Goal: Task Accomplishment & Management: Complete application form

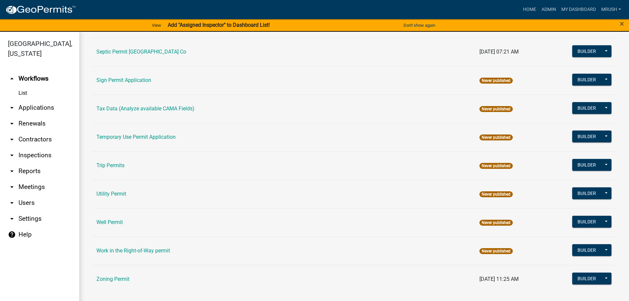
scroll to position [319, 0]
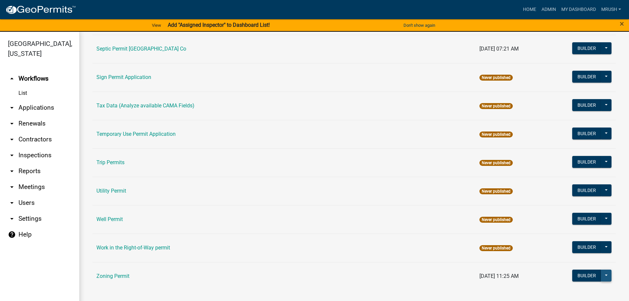
click at [605, 273] on button at bounding box center [606, 275] width 11 height 12
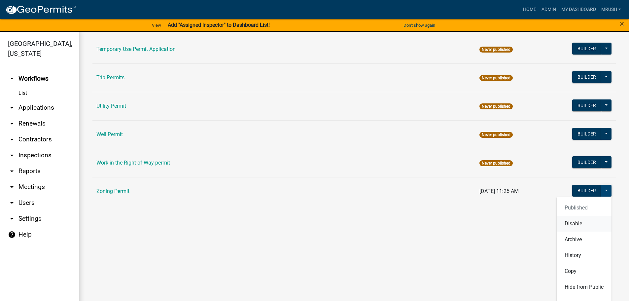
scroll to position [409, 0]
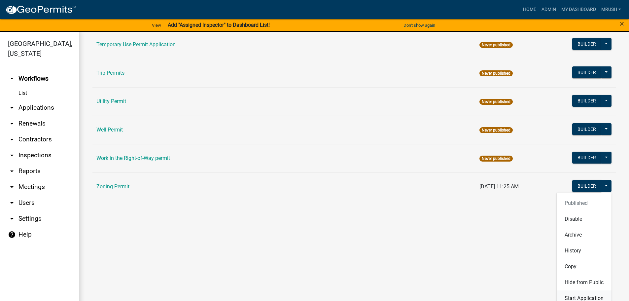
click at [589, 295] on button "Start Application" at bounding box center [583, 298] width 55 height 16
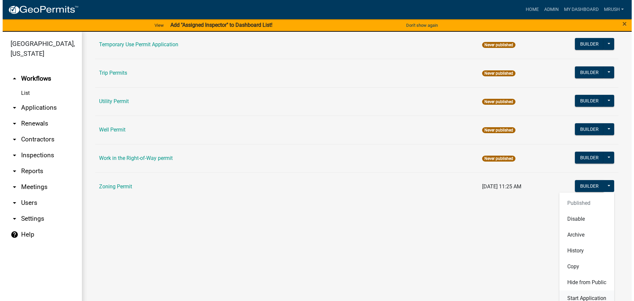
scroll to position [319, 0]
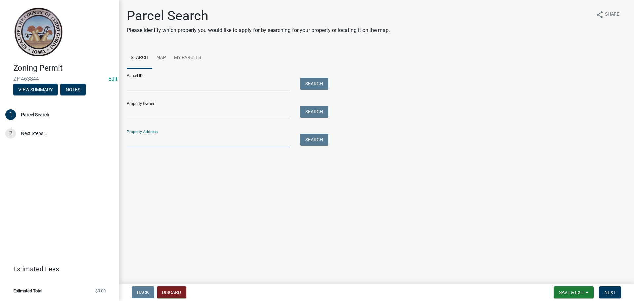
click at [143, 139] on input "Property Address:" at bounding box center [208, 141] width 163 height 14
type input "7326 210th St"
click at [304, 138] on button "Search" at bounding box center [314, 140] width 28 height 12
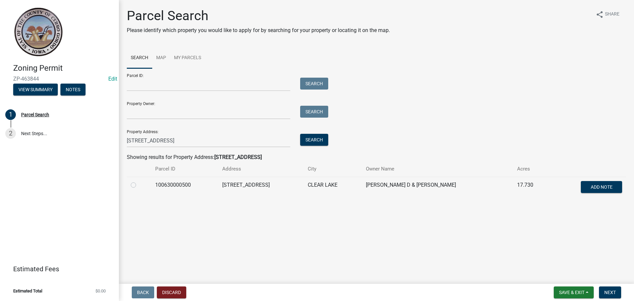
click at [139, 181] on label at bounding box center [139, 181] width 0 height 0
click at [139, 184] on input "radio" at bounding box center [141, 183] width 4 height 4
radio input "true"
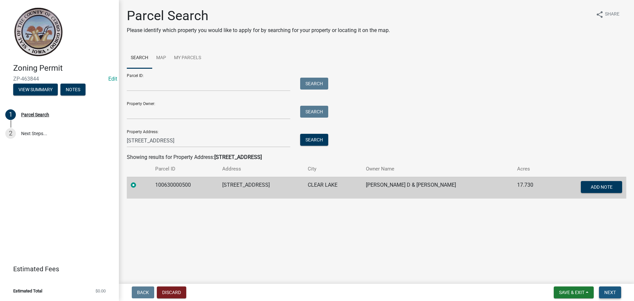
click at [605, 292] on span "Next" at bounding box center [610, 291] width 12 height 5
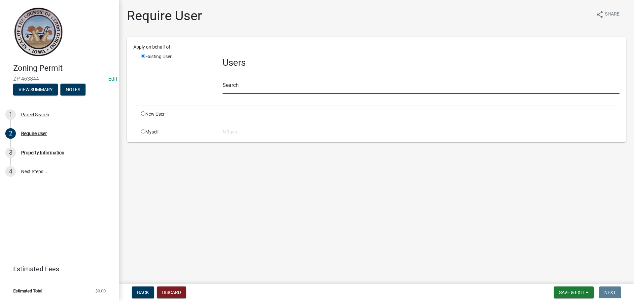
click at [237, 88] on input "text" at bounding box center [420, 87] width 397 height 14
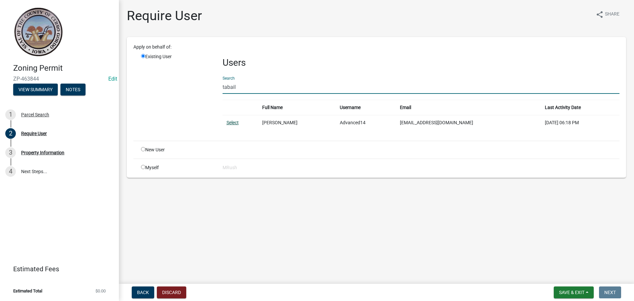
type input "tabail"
click at [233, 122] on link "Select" at bounding box center [232, 122] width 12 height 5
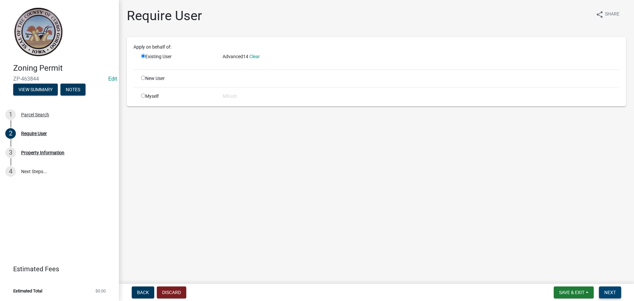
click at [607, 292] on span "Next" at bounding box center [610, 291] width 12 height 5
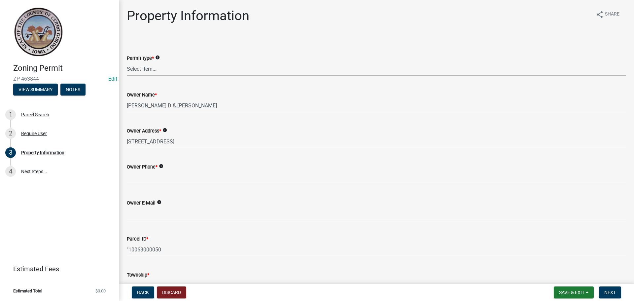
click at [136, 69] on select "Select Item... New Request Permit Renewal" at bounding box center [376, 69] width 499 height 14
click at [127, 62] on select "Select Item... New Request Permit Renewal" at bounding box center [376, 69] width 499 height 14
select select "7a5a2478-5b3b-459e-a372-388ca56f6284"
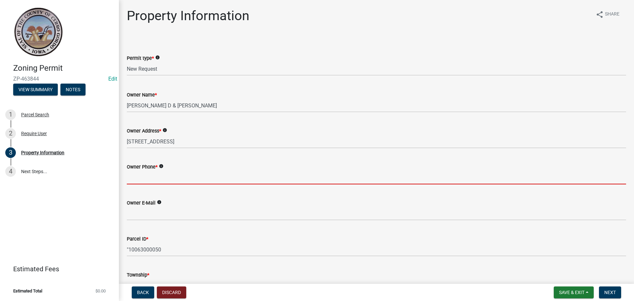
click at [132, 174] on input "Owner Phone *" at bounding box center [376, 178] width 499 height 14
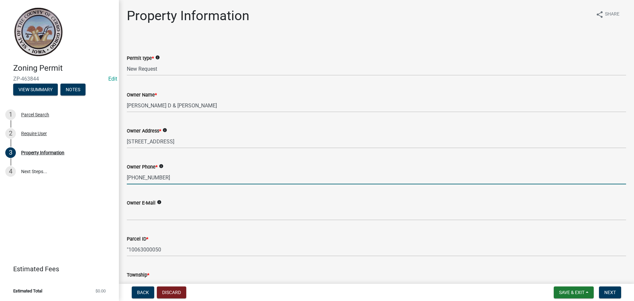
type input "641-529-7117"
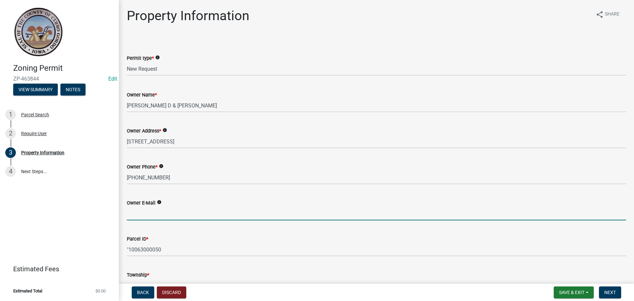
click at [131, 212] on input "Owner E-Mail" at bounding box center [376, 214] width 499 height 14
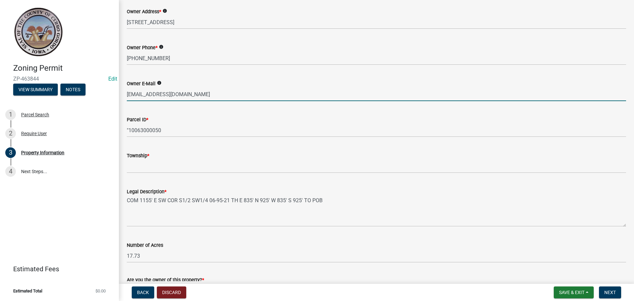
scroll to position [124, 0]
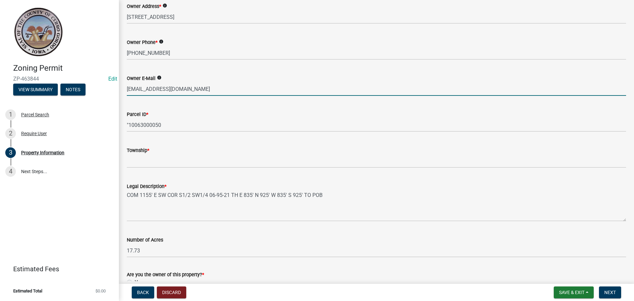
type input "tabailey03@yahoo.com"
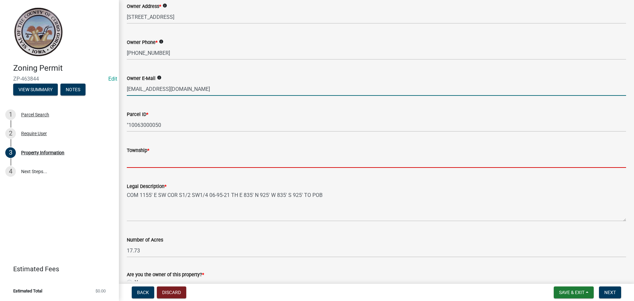
click at [148, 159] on input "Township *" at bounding box center [376, 161] width 499 height 14
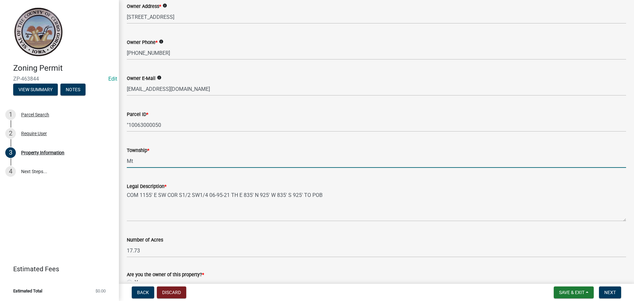
type input "Mt Vernon"
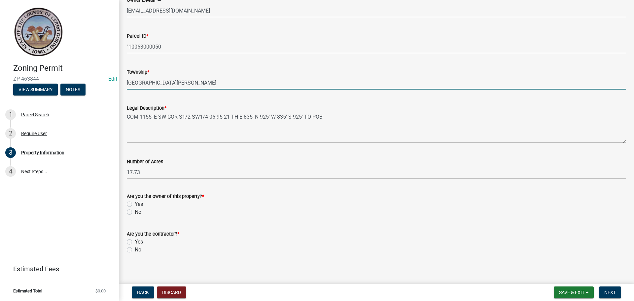
scroll to position [207, 0]
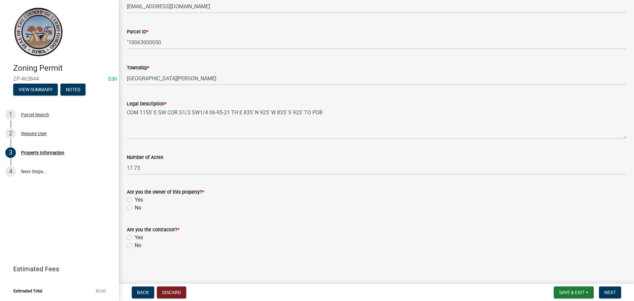
click at [135, 198] on label "Yes" at bounding box center [139, 200] width 8 height 8
click at [135, 198] on input "Yes" at bounding box center [137, 198] width 4 height 4
radio input "true"
click at [135, 237] on label "Yes" at bounding box center [139, 237] width 8 height 8
click at [135, 237] on input "Yes" at bounding box center [137, 235] width 4 height 4
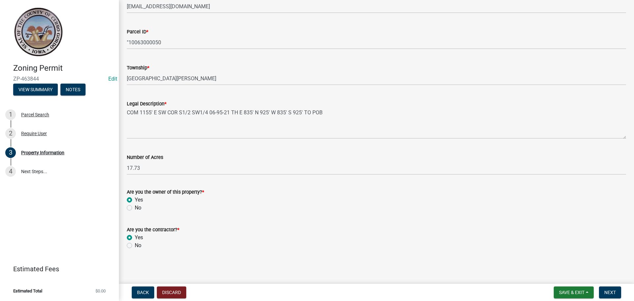
radio input "true"
click at [612, 291] on span "Next" at bounding box center [610, 291] width 12 height 5
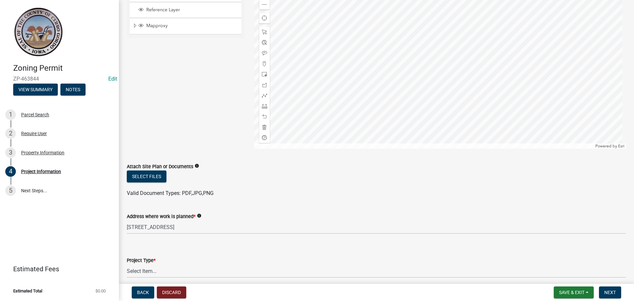
scroll to position [122, 0]
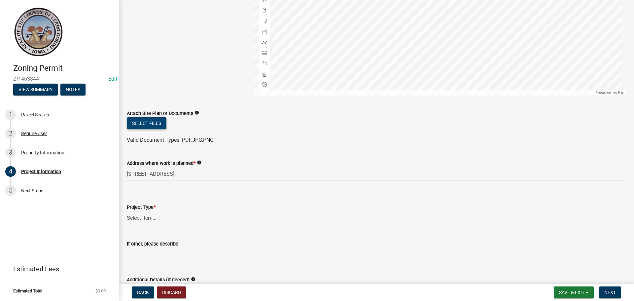
click at [137, 121] on button "Select files" at bounding box center [147, 123] width 40 height 12
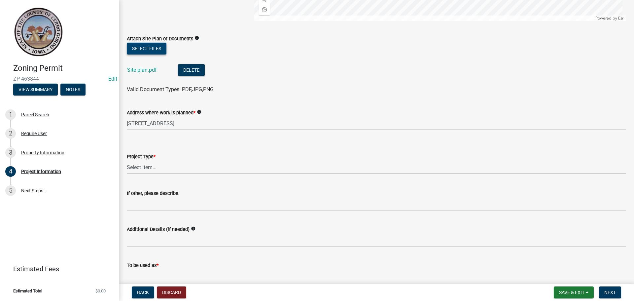
scroll to position [245, 0]
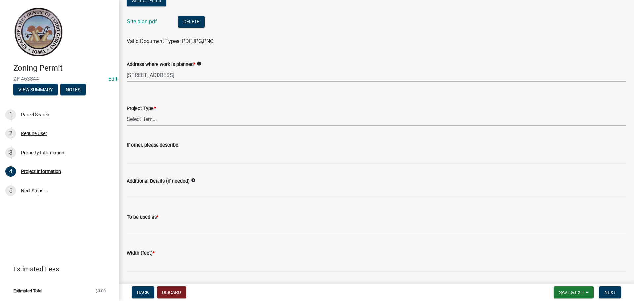
click at [137, 118] on select "Select Item... Dwelling Dwelling addition Accessory building Accessory building…" at bounding box center [376, 119] width 499 height 14
click at [127, 112] on select "Select Item... Dwelling Dwelling addition Accessory building Accessory building…" at bounding box center [376, 119] width 499 height 14
select select "b3640a55-e901-4183-876e-b2e511983d0d"
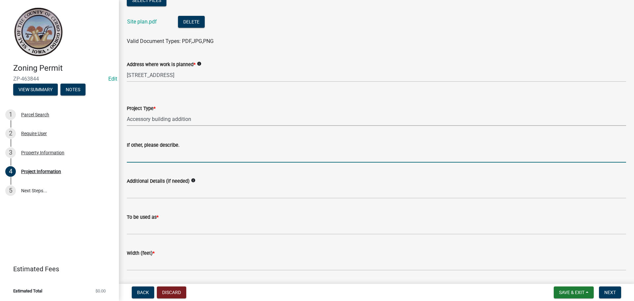
click at [139, 157] on input "If other, please describe." at bounding box center [376, 156] width 499 height 14
type input "addition to garage"
drag, startPoint x: 182, startPoint y: 155, endPoint x: 118, endPoint y: 155, distance: 64.0
click at [118, 155] on div "Zoning Permit ZP-463844 Edit View Summary Notes 1 Parcel Search 2 Require User …" at bounding box center [317, 150] width 634 height 301
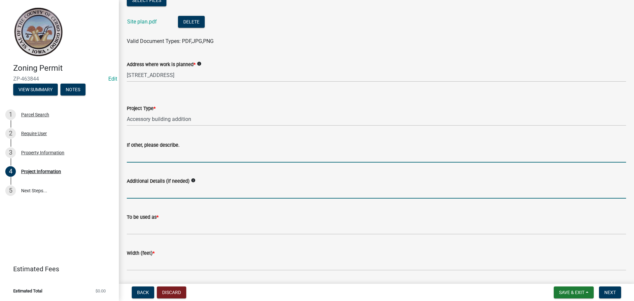
click at [129, 193] on input "Additional Details (if needed)" at bounding box center [376, 192] width 499 height 14
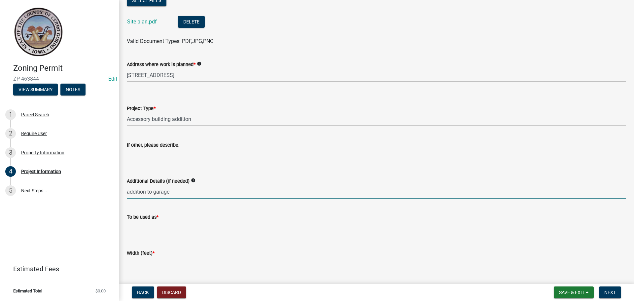
type input "addition to garage"
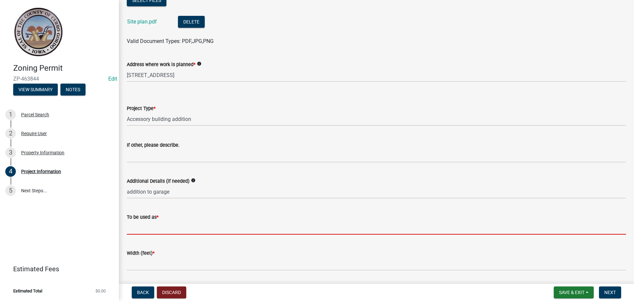
click at [133, 228] on input "To be used as *" at bounding box center [376, 228] width 499 height 14
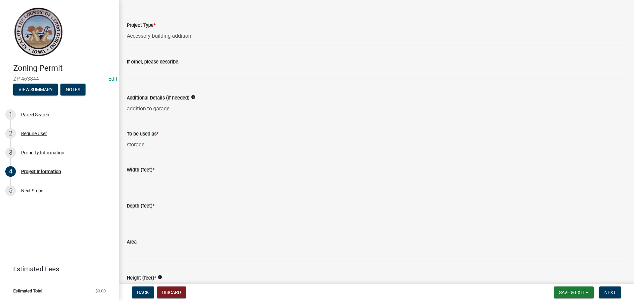
scroll to position [394, 0]
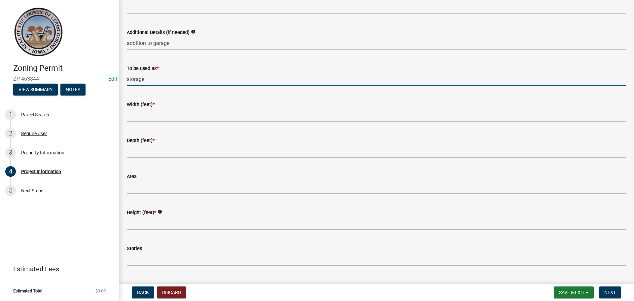
type input "storage"
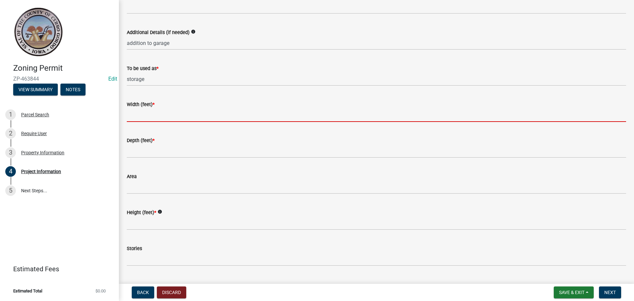
click at [147, 113] on input "Width (feet) *" at bounding box center [376, 115] width 499 height 14
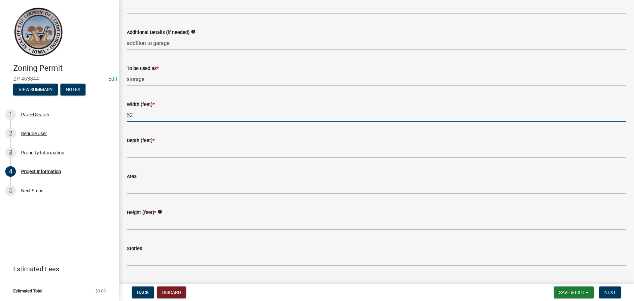
type input "52'"
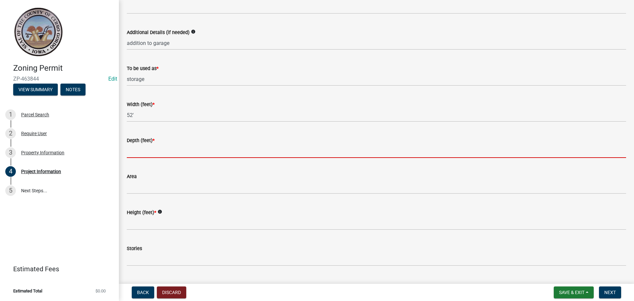
click at [138, 150] on input "Depth (feet) *" at bounding box center [376, 151] width 499 height 14
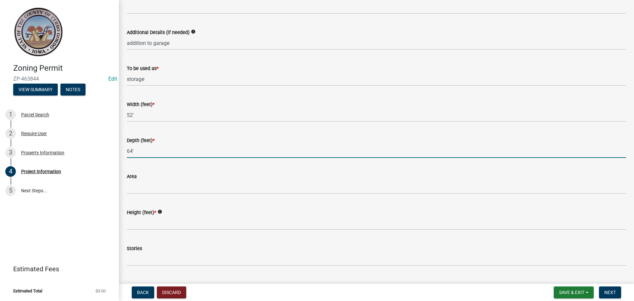
type input "64'"
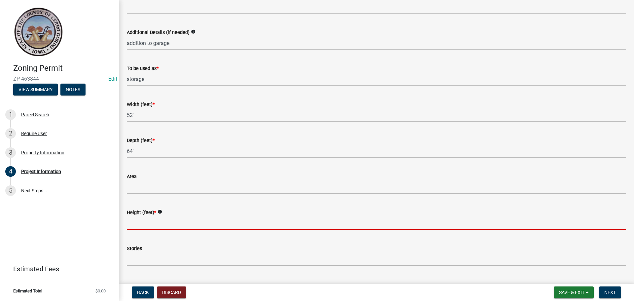
click at [132, 220] on input "Height (feet) *" at bounding box center [376, 223] width 499 height 14
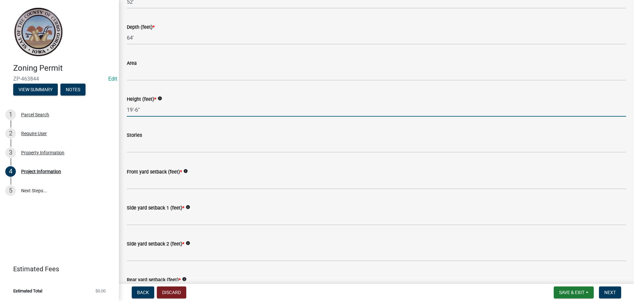
scroll to position [530, 0]
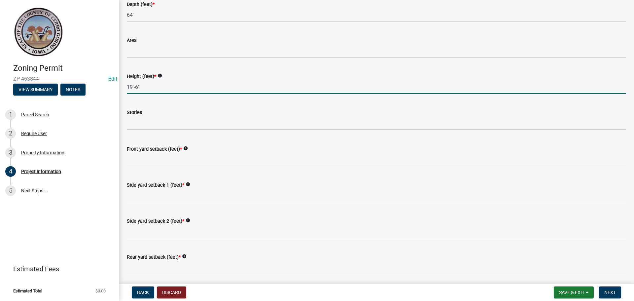
type input "19'-6""
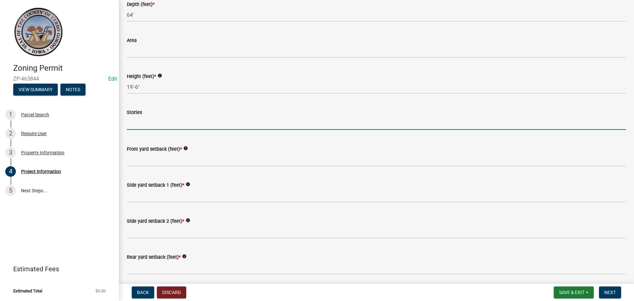
click at [150, 122] on input "text" at bounding box center [376, 123] width 499 height 14
type input "1"
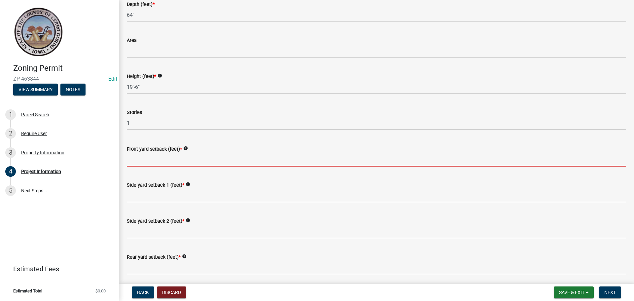
click at [131, 157] on input "Front yard setback (feet) *" at bounding box center [376, 160] width 499 height 14
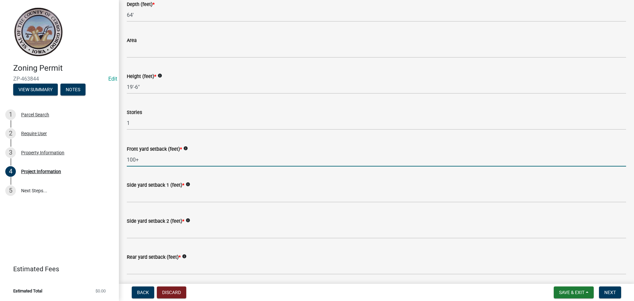
type input "100+"
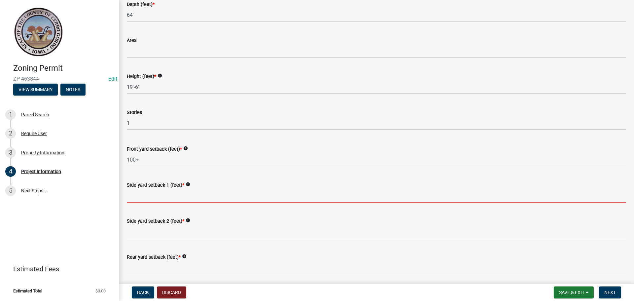
click at [130, 198] on input "Side yard setback 1 (feet) *" at bounding box center [376, 196] width 499 height 14
click at [136, 196] on input "Side yard setback 1 (feet) *" at bounding box center [376, 196] width 499 height 14
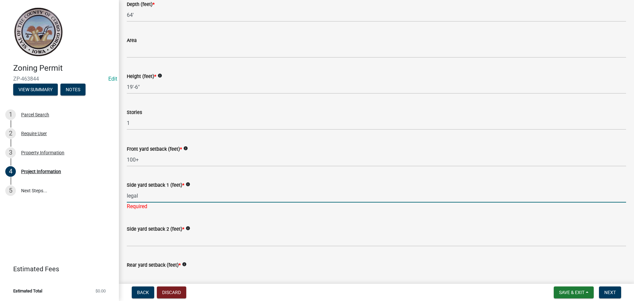
type input "legal"
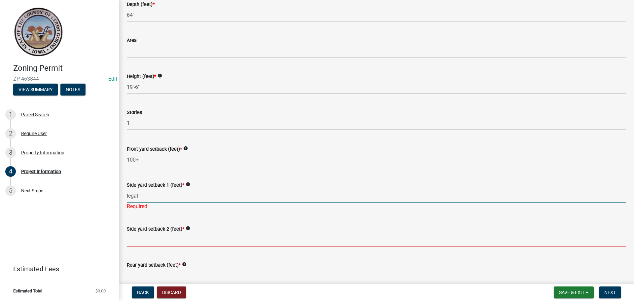
click at [134, 241] on wm-data-entity-input "Side yard setback 2 (feet) * info" at bounding box center [376, 234] width 499 height 36
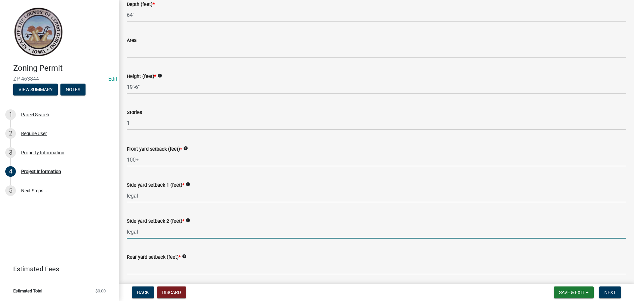
type input "legal"
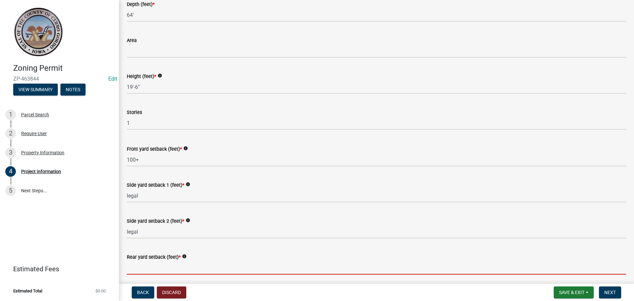
click at [142, 269] on input "Rear yard setback (feet) *" at bounding box center [376, 268] width 499 height 14
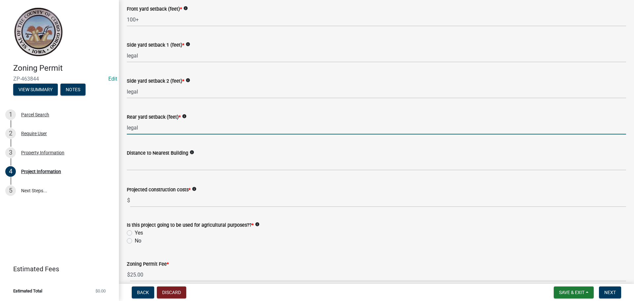
scroll to position [678, 0]
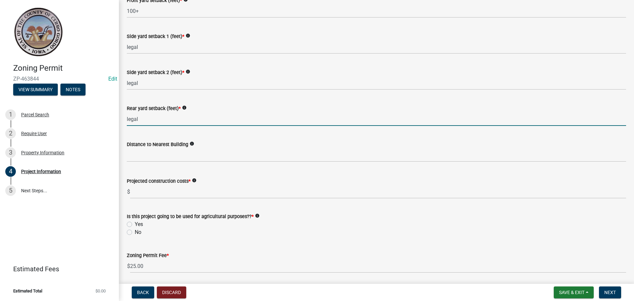
type input "legal"
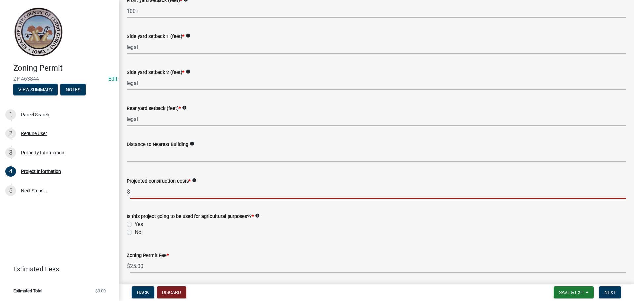
click at [150, 193] on input "text" at bounding box center [378, 192] width 496 height 14
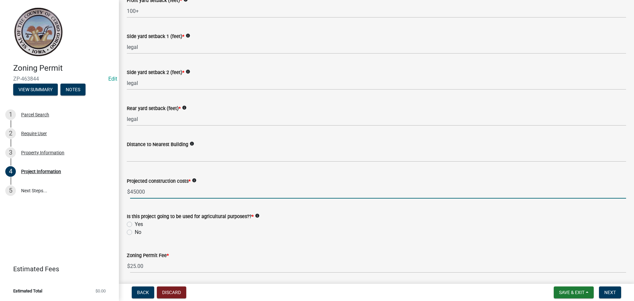
type input "45000"
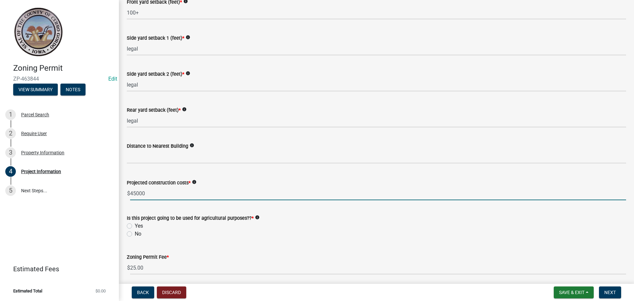
click at [135, 232] on label "No" at bounding box center [138, 234] width 7 height 8
click at [135, 232] on input "No" at bounding box center [137, 232] width 4 height 4
radio input "true"
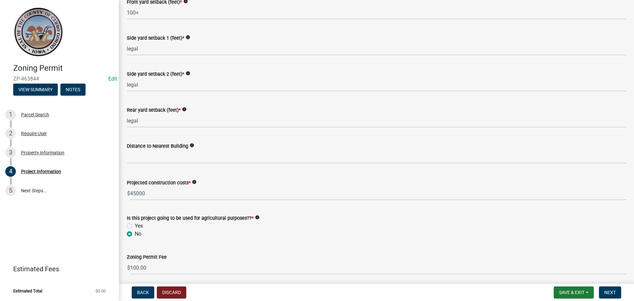
scroll to position [702, 0]
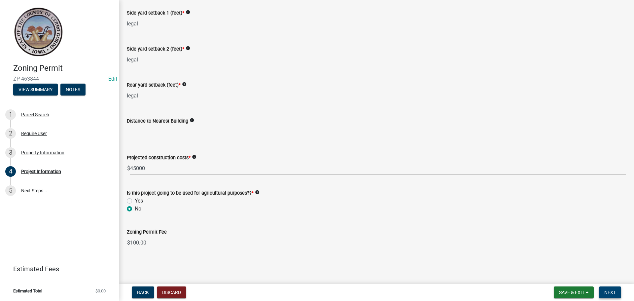
click at [608, 292] on span "Next" at bounding box center [610, 291] width 12 height 5
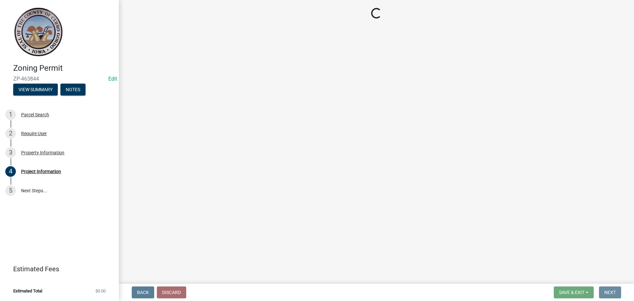
scroll to position [0, 0]
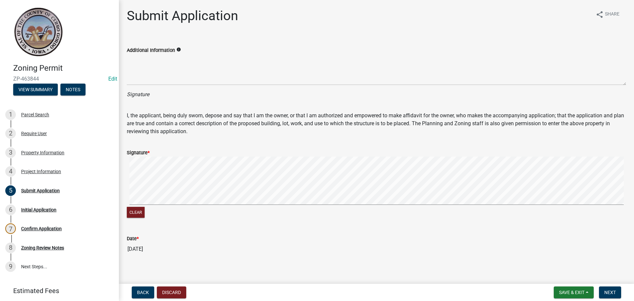
click at [226, 156] on div "Signature *" at bounding box center [376, 153] width 499 height 8
click at [235, 185] on form "Signature * Clear" at bounding box center [376, 180] width 499 height 79
click at [607, 292] on span "Next" at bounding box center [610, 291] width 12 height 5
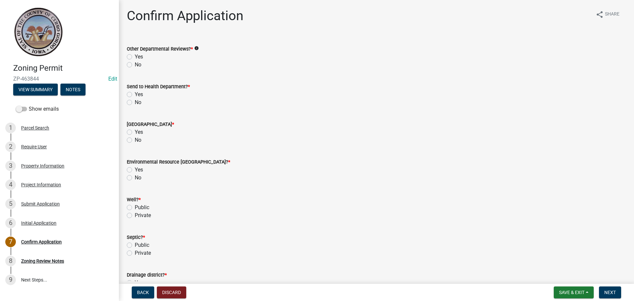
click at [135, 57] on label "Yes" at bounding box center [139, 57] width 8 height 8
click at [135, 57] on input "Yes" at bounding box center [137, 55] width 4 height 4
radio input "true"
click at [135, 94] on label "Yes" at bounding box center [139, 94] width 8 height 8
click at [135, 94] on input "Yes" at bounding box center [137, 92] width 4 height 4
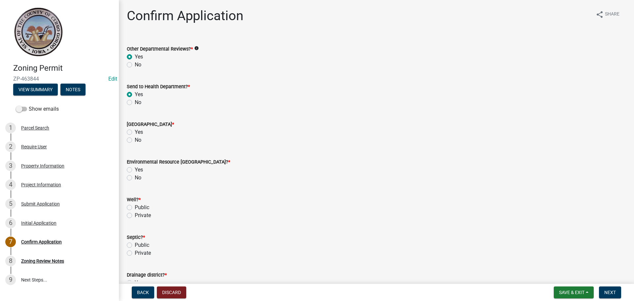
radio input "true"
click at [135, 140] on label "No" at bounding box center [138, 140] width 7 height 8
click at [135, 140] on input "No" at bounding box center [137, 138] width 4 height 4
radio input "true"
click at [135, 178] on label "No" at bounding box center [138, 178] width 7 height 8
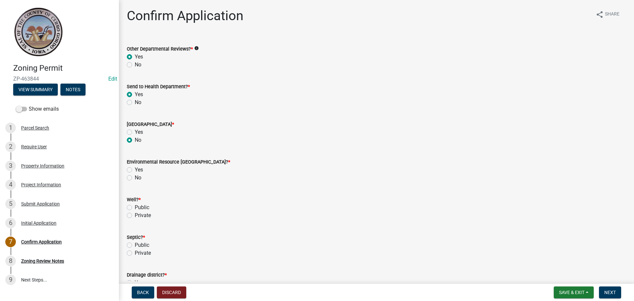
click at [135, 178] on input "No" at bounding box center [137, 176] width 4 height 4
radio input "true"
click at [135, 215] on label "Private" at bounding box center [143, 215] width 16 height 8
click at [135, 215] on input "Private" at bounding box center [137, 213] width 4 height 4
radio input "true"
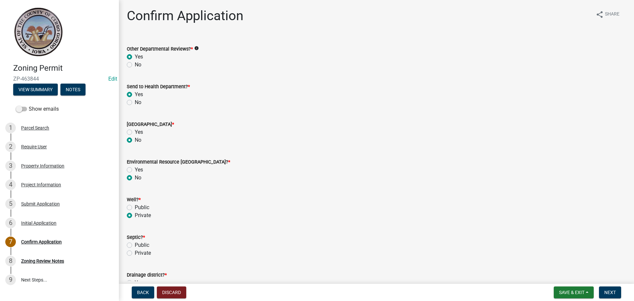
click at [135, 254] on label "Private" at bounding box center [143, 253] width 16 height 8
click at [135, 253] on input "Private" at bounding box center [137, 251] width 4 height 4
radio input "true"
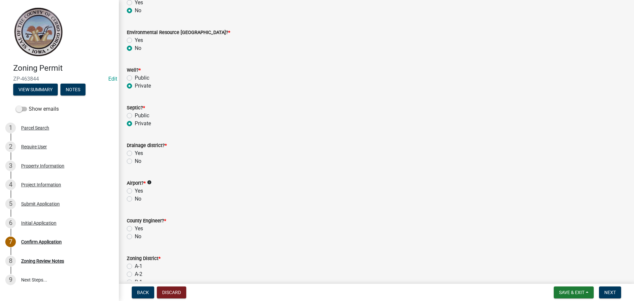
scroll to position [165, 0]
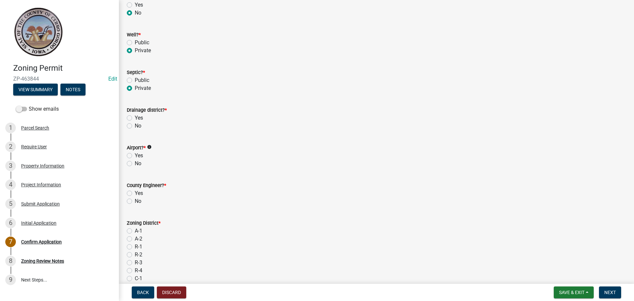
click at [135, 125] on label "No" at bounding box center [138, 126] width 7 height 8
click at [135, 125] on input "No" at bounding box center [137, 124] width 4 height 4
radio input "true"
click at [135, 162] on label "No" at bounding box center [138, 163] width 7 height 8
click at [135, 162] on input "No" at bounding box center [137, 161] width 4 height 4
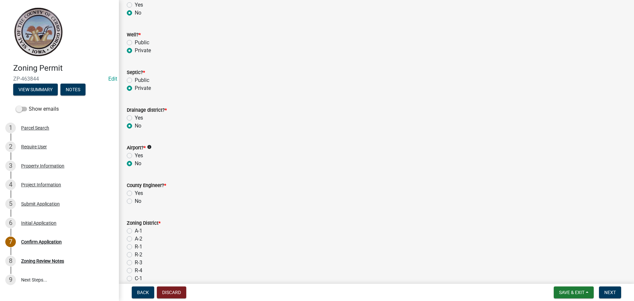
radio input "true"
click at [135, 191] on label "Yes" at bounding box center [139, 193] width 8 height 8
click at [135, 191] on input "Yes" at bounding box center [137, 191] width 4 height 4
radio input "true"
click at [135, 231] on label "A-1" at bounding box center [139, 231] width 8 height 8
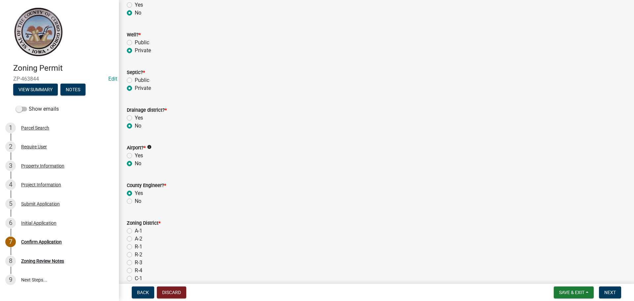
click at [135, 231] on input "A-1" at bounding box center [137, 229] width 4 height 4
radio input "true"
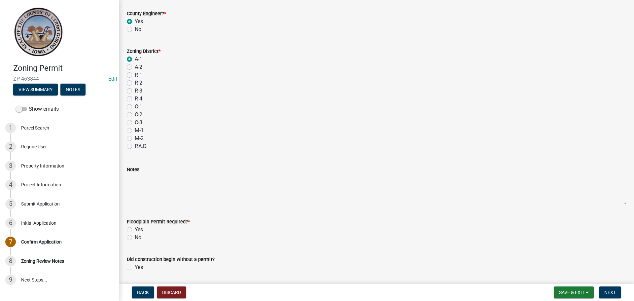
scroll to position [358, 0]
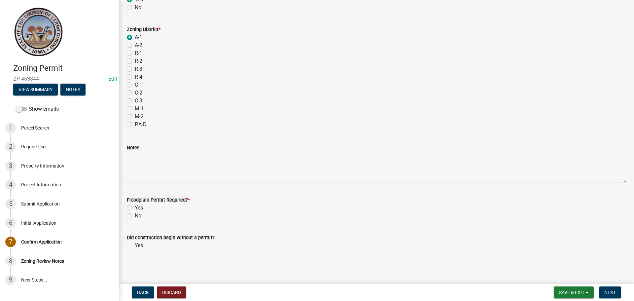
click at [135, 215] on label "No" at bounding box center [138, 216] width 7 height 8
click at [135, 215] on input "No" at bounding box center [137, 214] width 4 height 4
radio input "true"
click at [608, 292] on span "Next" at bounding box center [610, 291] width 12 height 5
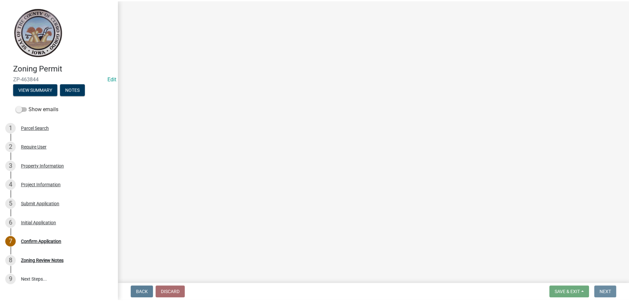
scroll to position [0, 0]
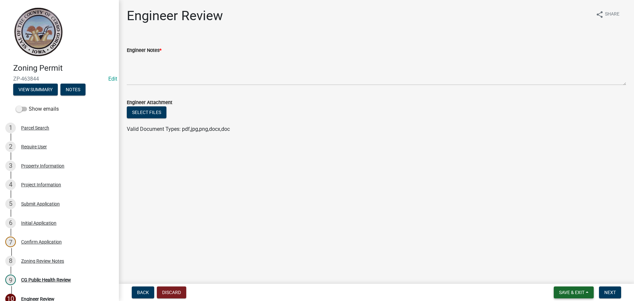
click at [573, 291] on span "Save & Exit" at bounding box center [571, 291] width 25 height 5
click at [568, 275] on button "Save & Exit" at bounding box center [567, 275] width 53 height 16
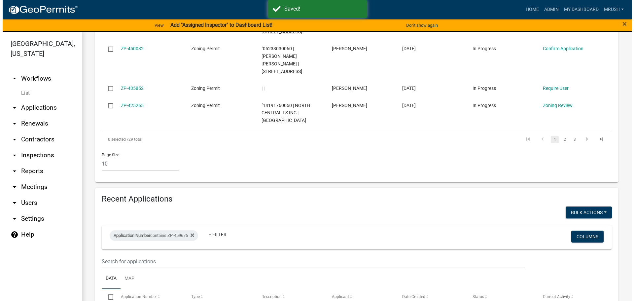
scroll to position [461, 0]
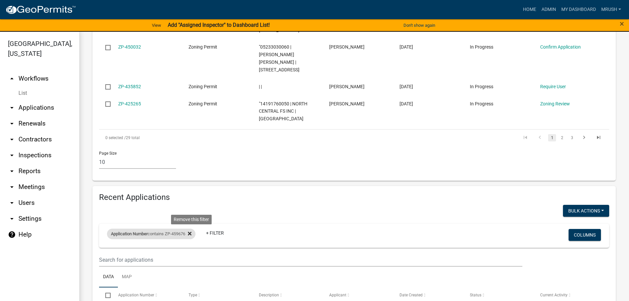
click at [191, 231] on icon at bounding box center [190, 233] width 4 height 5
click at [129, 229] on link "+ Filter" at bounding box center [121, 235] width 28 height 12
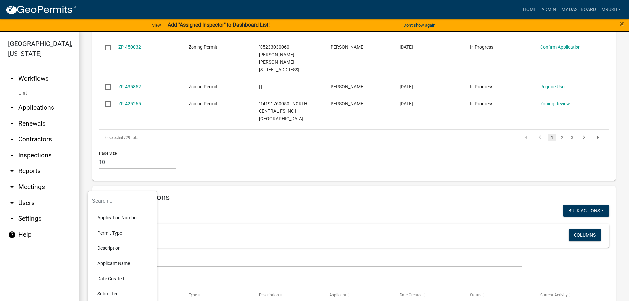
click at [114, 217] on li "Application Number" at bounding box center [122, 217] width 60 height 15
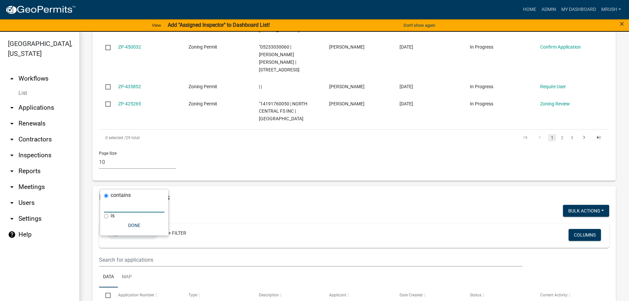
click at [118, 206] on input "text" at bounding box center [134, 206] width 60 height 14
type input "ZP-396337"
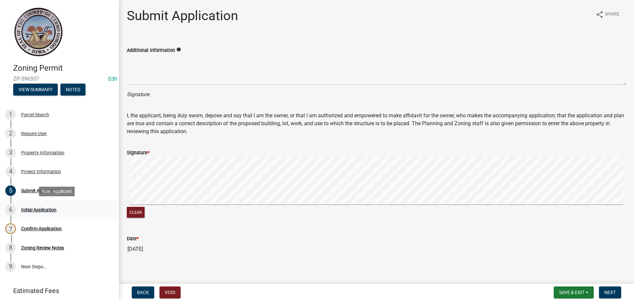
click at [39, 209] on div "Initial Application" at bounding box center [38, 209] width 35 height 5
click at [44, 171] on div "Project Information" at bounding box center [41, 171] width 40 height 5
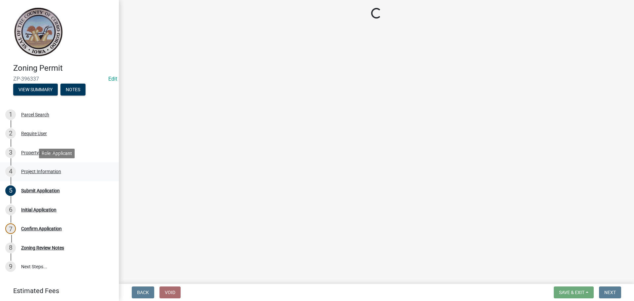
select select "b3640a55-e901-4183-876e-b2e511983d0d"
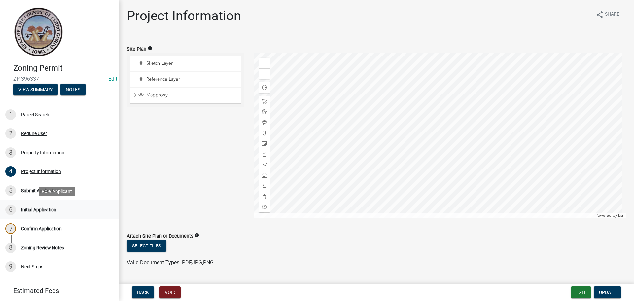
click at [42, 208] on div "Initial Application" at bounding box center [38, 209] width 35 height 5
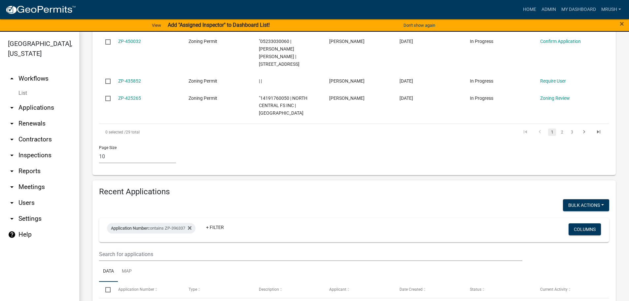
scroll to position [474, 0]
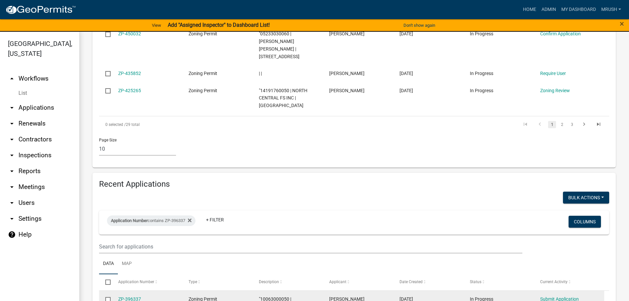
click at [107, 297] on input "checkbox" at bounding box center [107, 299] width 4 height 4
checkbox input "true"
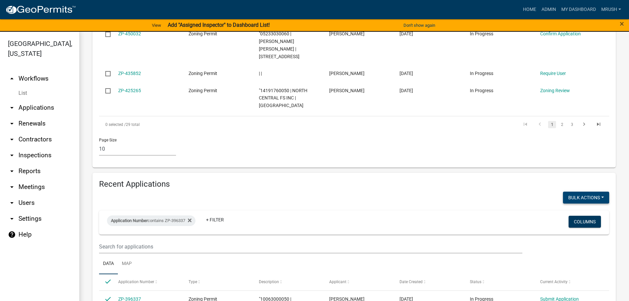
click at [566, 207] on button "Void" at bounding box center [582, 215] width 53 height 16
checkbox input "false"
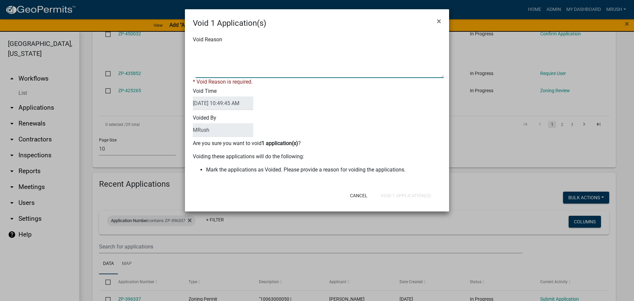
click at [197, 69] on textarea "Void Reason" at bounding box center [319, 61] width 248 height 33
type textarea "Redone under ZP-463844"
click at [390, 196] on div "Cancel Void 1 Application(s)" at bounding box center [360, 195] width 163 height 17
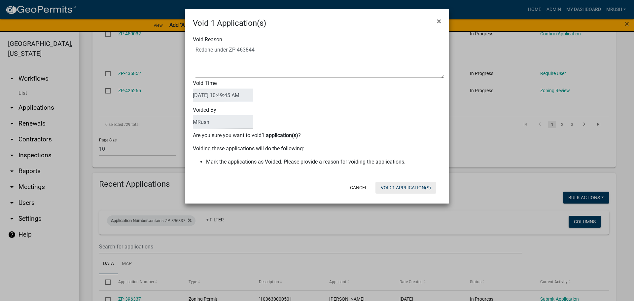
click at [409, 189] on button "Void 1 Application(s)" at bounding box center [405, 188] width 61 height 12
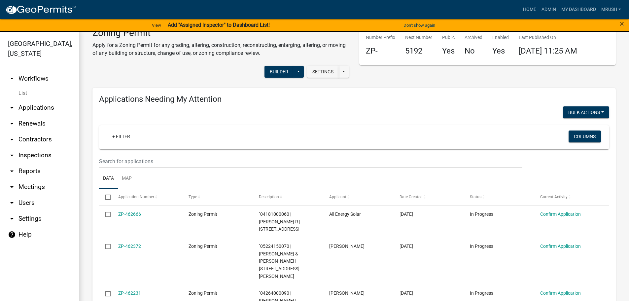
scroll to position [0, 0]
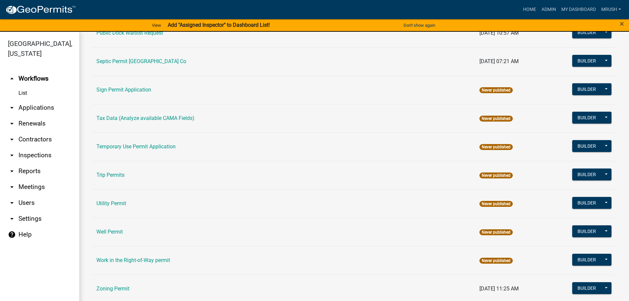
scroll to position [319, 0]
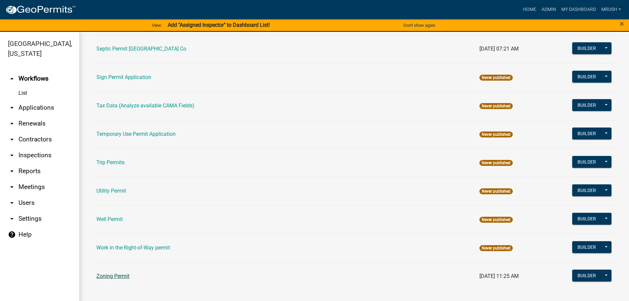
click at [127, 275] on link "Zoning Permit" at bounding box center [112, 276] width 33 height 6
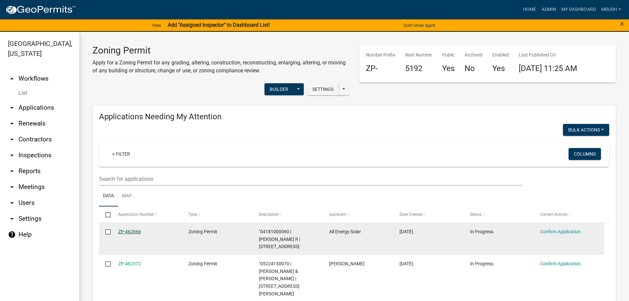
click at [127, 231] on link "ZP-462666" at bounding box center [129, 231] width 23 height 5
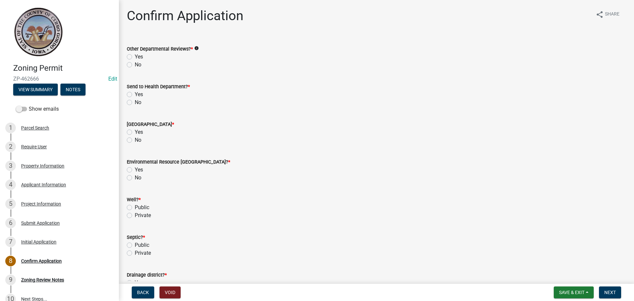
click at [135, 55] on label "Yes" at bounding box center [139, 57] width 8 height 8
click at [135, 55] on input "Yes" at bounding box center [137, 55] width 4 height 4
radio input "true"
click at [135, 94] on label "Yes" at bounding box center [139, 94] width 8 height 8
click at [135, 94] on input "Yes" at bounding box center [137, 92] width 4 height 4
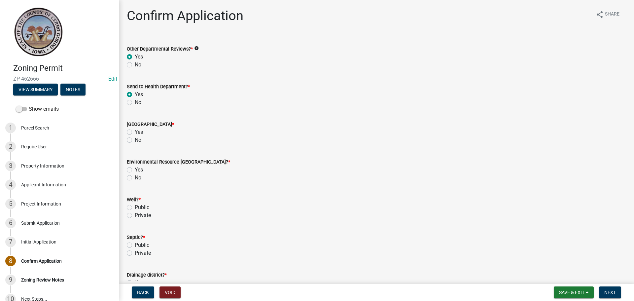
radio input "true"
click at [135, 138] on label "No" at bounding box center [138, 140] width 7 height 8
click at [135, 138] on input "No" at bounding box center [137, 138] width 4 height 4
radio input "true"
click at [135, 179] on label "No" at bounding box center [138, 178] width 7 height 8
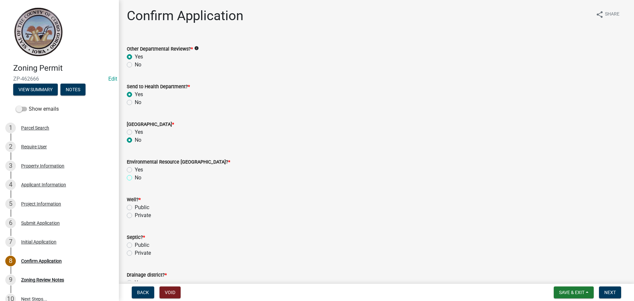
click at [135, 178] on input "No" at bounding box center [137, 176] width 4 height 4
radio input "true"
click at [135, 217] on label "Private" at bounding box center [143, 215] width 16 height 8
click at [135, 216] on input "Private" at bounding box center [137, 213] width 4 height 4
radio input "true"
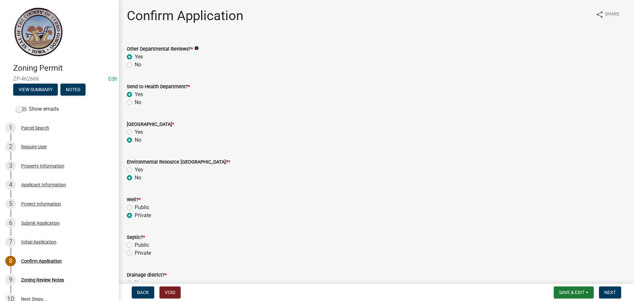
click at [135, 252] on label "Private" at bounding box center [143, 253] width 16 height 8
click at [135, 252] on input "Private" at bounding box center [137, 251] width 4 height 4
radio input "true"
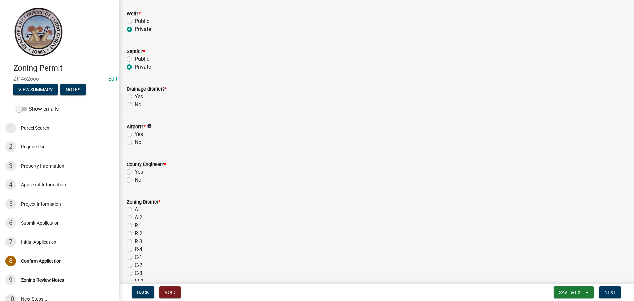
scroll to position [190, 0]
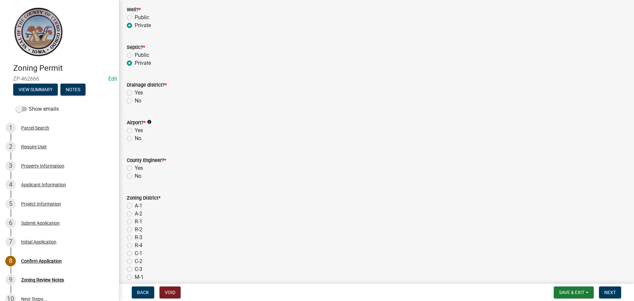
click at [135, 100] on label "No" at bounding box center [138, 101] width 7 height 8
click at [135, 100] on input "No" at bounding box center [137, 99] width 4 height 4
radio input "true"
click at [135, 139] on label "No" at bounding box center [138, 138] width 7 height 8
click at [135, 139] on input "No" at bounding box center [137, 136] width 4 height 4
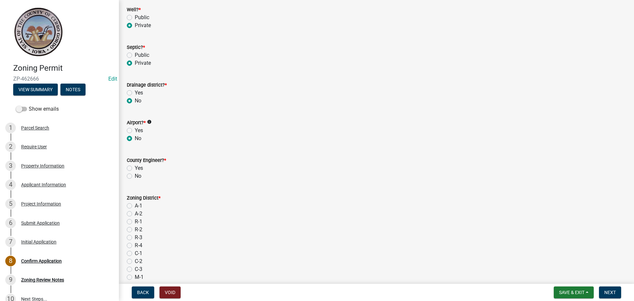
radio input "true"
click at [135, 167] on label "Yes" at bounding box center [139, 168] width 8 height 8
click at [135, 167] on input "Yes" at bounding box center [137, 166] width 4 height 4
radio input "true"
drag, startPoint x: 129, startPoint y: 206, endPoint x: 136, endPoint y: 206, distance: 6.9
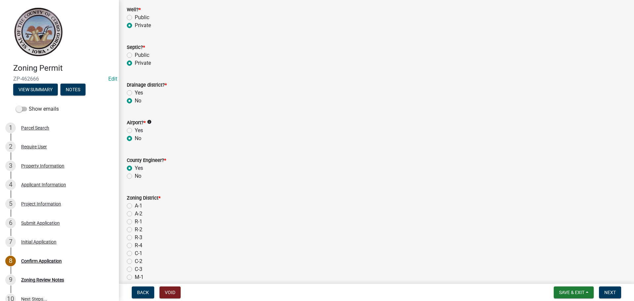
click at [135, 206] on label "A-1" at bounding box center [139, 206] width 8 height 8
click at [135, 206] on input "A-1" at bounding box center [137, 204] width 4 height 4
radio input "true"
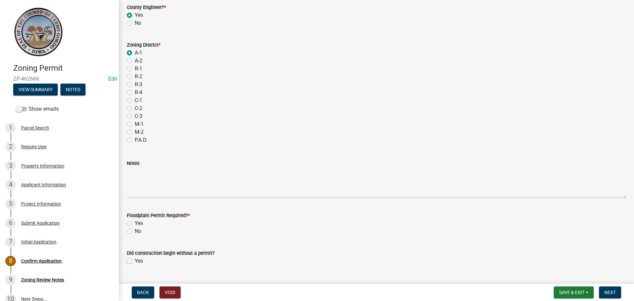
scroll to position [358, 0]
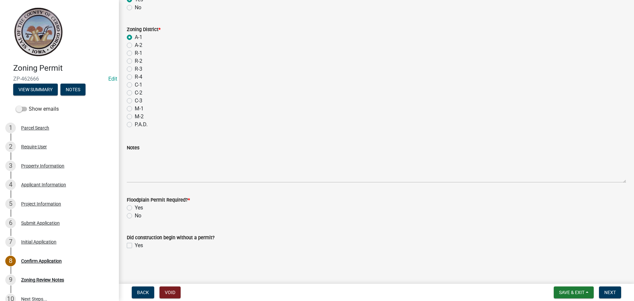
click at [135, 216] on label "No" at bounding box center [138, 216] width 7 height 8
click at [135, 216] on input "No" at bounding box center [137, 214] width 4 height 4
radio input "true"
click at [613, 291] on span "Next" at bounding box center [610, 291] width 12 height 5
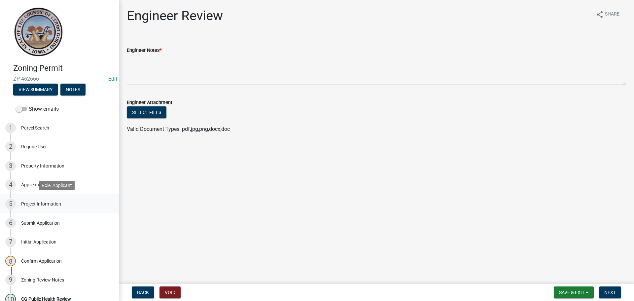
click at [37, 203] on div "Project Information" at bounding box center [41, 203] width 40 height 5
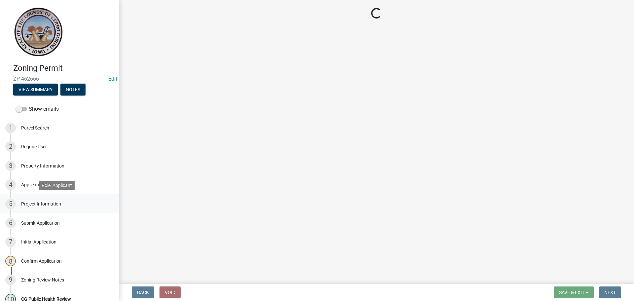
select select "c33da19a-5b3e-4f51-a669-d4d436de7689"
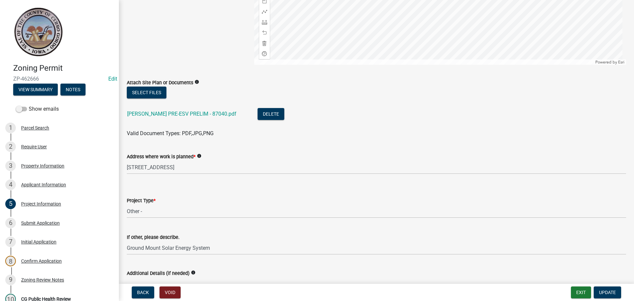
scroll to position [154, 0]
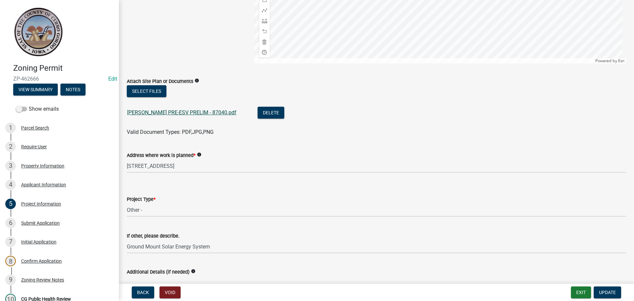
click at [189, 112] on link "[PERSON_NAME] PRE-ESV PRELIM - 87040.pdf" at bounding box center [181, 112] width 109 height 6
